Goal: Task Accomplishment & Management: Use online tool/utility

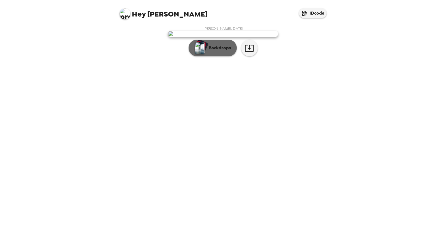
click at [222, 51] on p "Backdrops" at bounding box center [218, 48] width 25 height 7
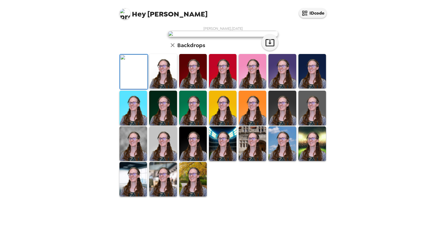
scroll to position [83, 0]
click at [249, 161] on img at bounding box center [253, 143] width 28 height 34
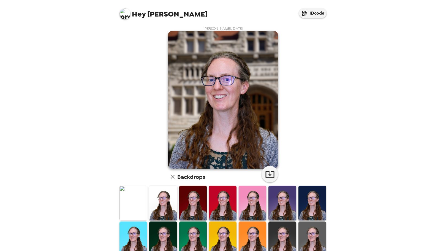
scroll to position [28, 0]
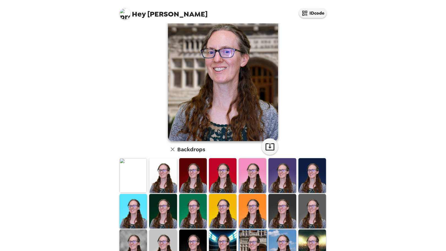
click at [137, 239] on img at bounding box center [133, 246] width 28 height 34
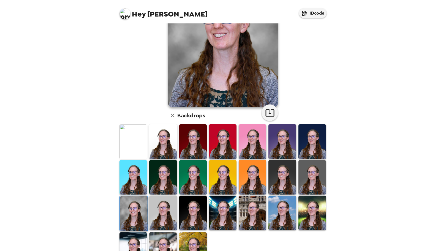
scroll to position [83, 0]
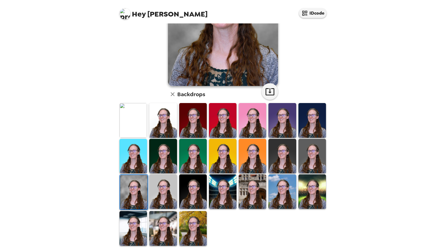
click at [192, 227] on img at bounding box center [193, 228] width 28 height 34
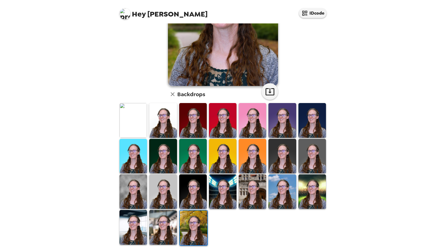
click at [134, 195] on img at bounding box center [133, 191] width 28 height 34
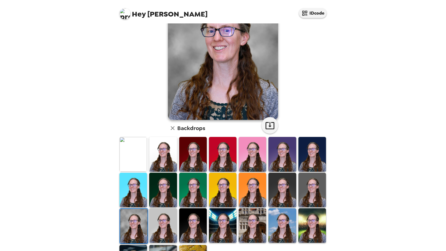
scroll to position [55, 0]
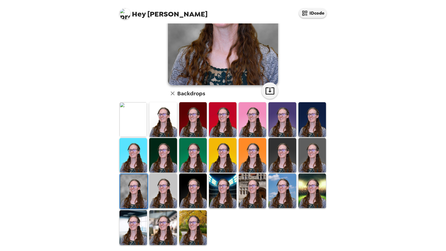
click at [305, 194] on img at bounding box center [312, 190] width 28 height 34
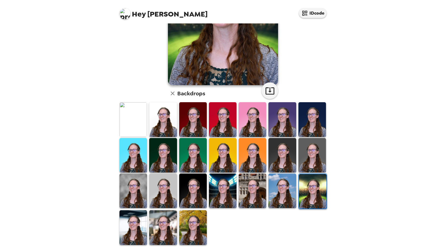
click at [198, 225] on img at bounding box center [193, 227] width 28 height 34
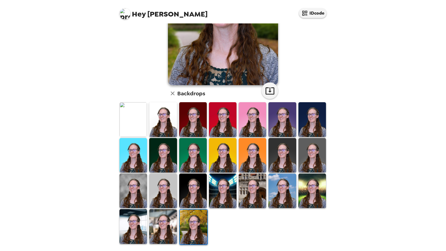
scroll to position [1, 0]
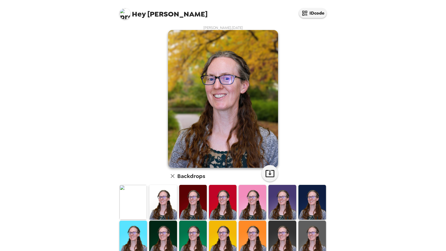
click at [135, 201] on img at bounding box center [133, 202] width 28 height 34
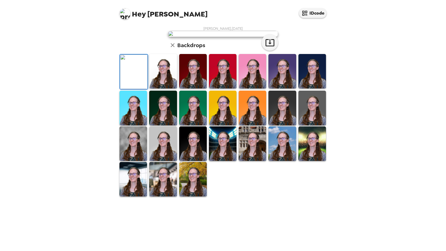
scroll to position [0, 0]
click at [314, 15] on button "IDcode" at bounding box center [313, 13] width 28 height 10
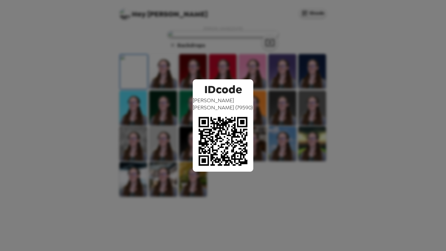
click at [305, 115] on div "IDcode [PERSON_NAME] ( 79590 )" at bounding box center [223, 125] width 446 height 251
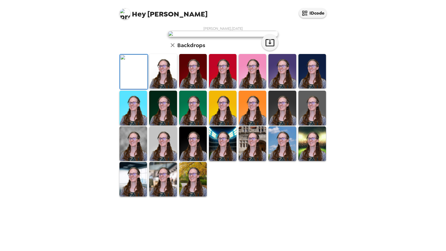
click at [352, 112] on div "Hey [PERSON_NAME] IDcode [PERSON_NAME] , [DATE] Backdrops" at bounding box center [223, 125] width 446 height 251
